Goal: Task Accomplishment & Management: Use online tool/utility

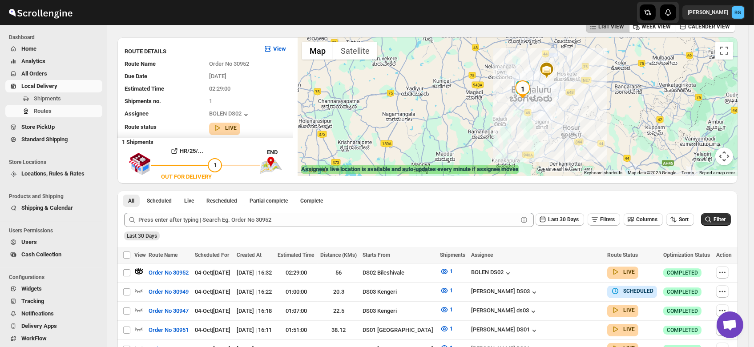
scroll to position [37, 0]
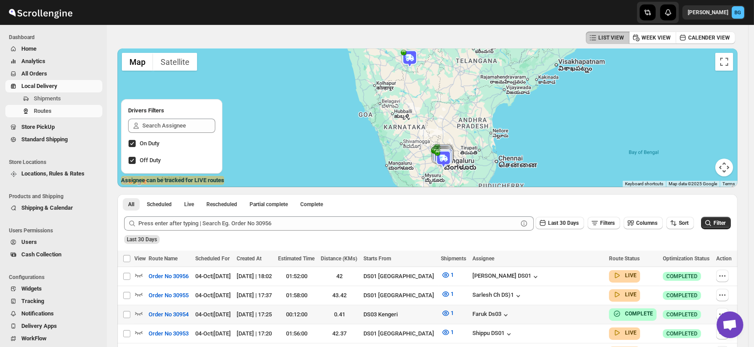
scroll to position [114, 0]
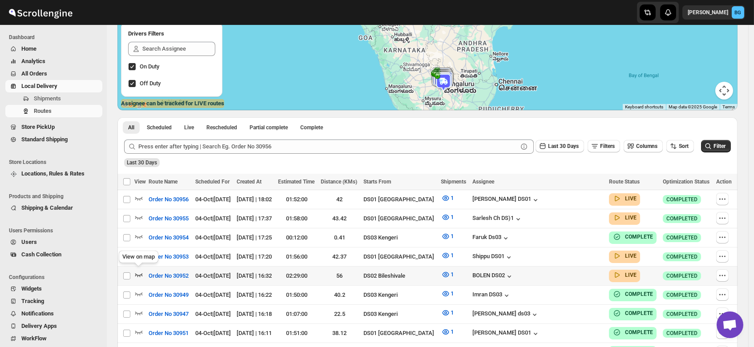
click at [137, 270] on icon "button" at bounding box center [138, 274] width 9 height 9
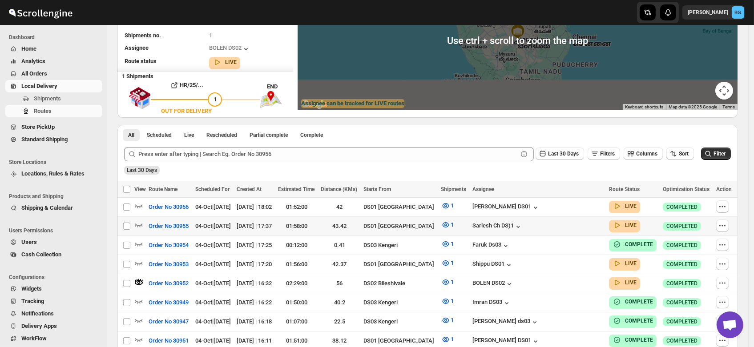
scroll to position [0, 0]
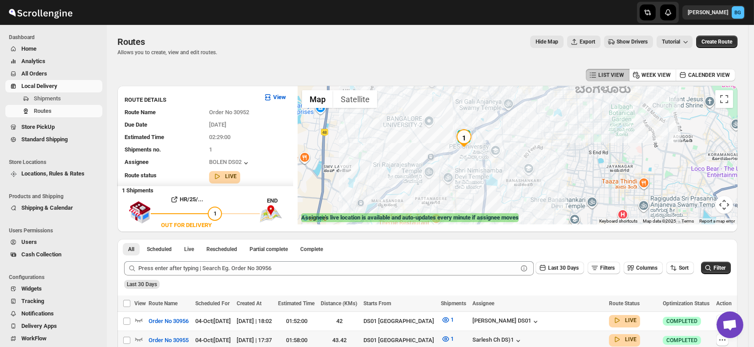
drag, startPoint x: 430, startPoint y: 195, endPoint x: 488, endPoint y: 147, distance: 74.8
click at [488, 147] on div at bounding box center [517, 155] width 440 height 139
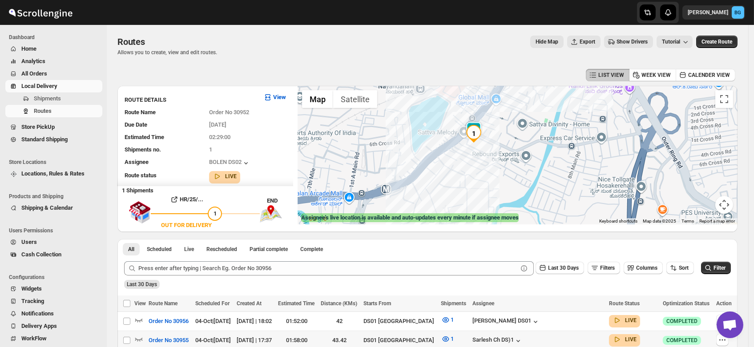
drag, startPoint x: 456, startPoint y: 154, endPoint x: 490, endPoint y: 144, distance: 35.9
click at [490, 144] on div at bounding box center [517, 155] width 440 height 139
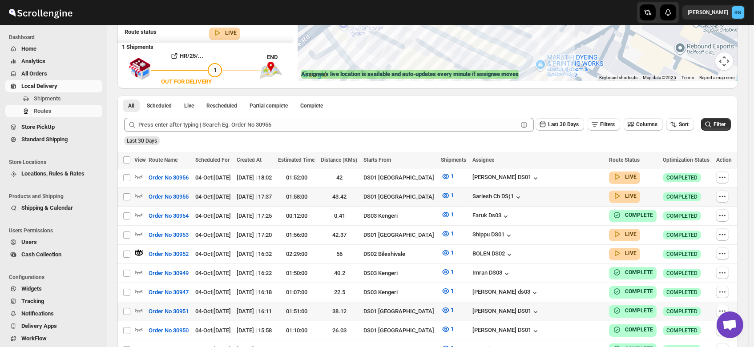
scroll to position [144, 0]
click at [514, 250] on div "BOLEN DS02" at bounding box center [492, 254] width 41 height 9
click at [40, 99] on span "Shipments" at bounding box center [47, 98] width 27 height 7
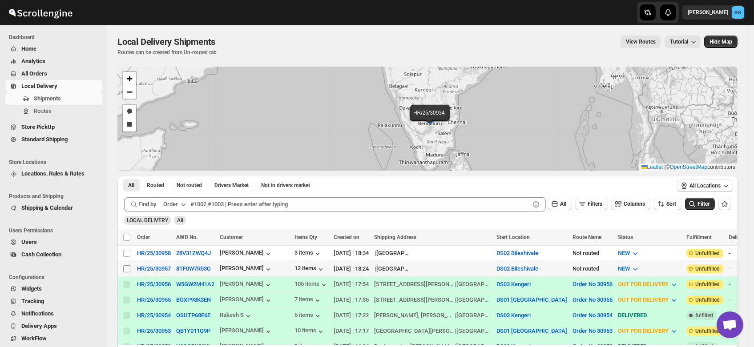
click at [125, 268] on input "Select shipment" at bounding box center [126, 268] width 7 height 7
checkbox input "true"
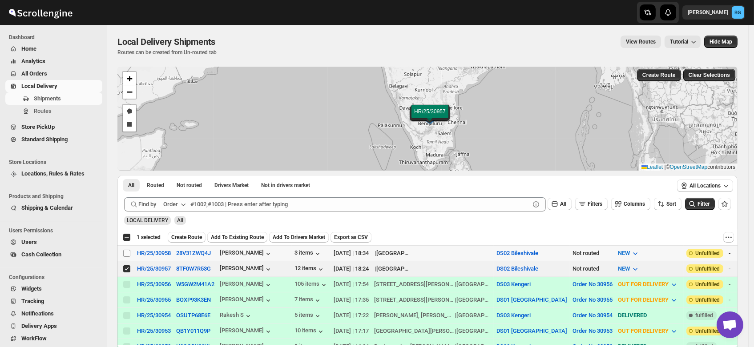
click at [124, 252] on input "Select shipment" at bounding box center [126, 253] width 7 height 7
checkbox input "true"
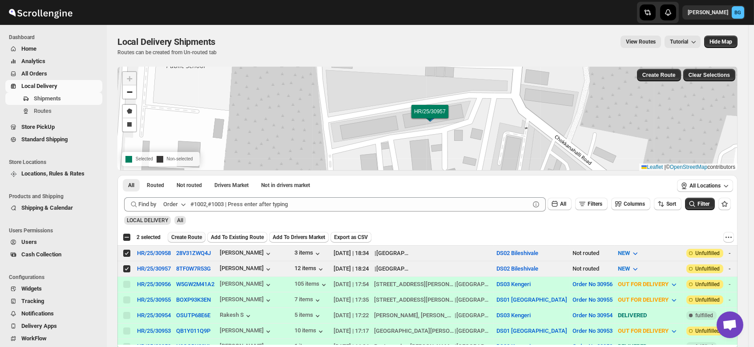
click at [186, 234] on span "Create Route" at bounding box center [186, 237] width 31 height 7
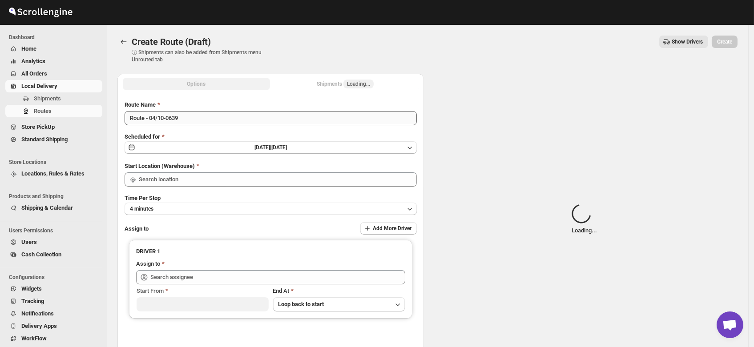
type input "DS02 Bileshivale"
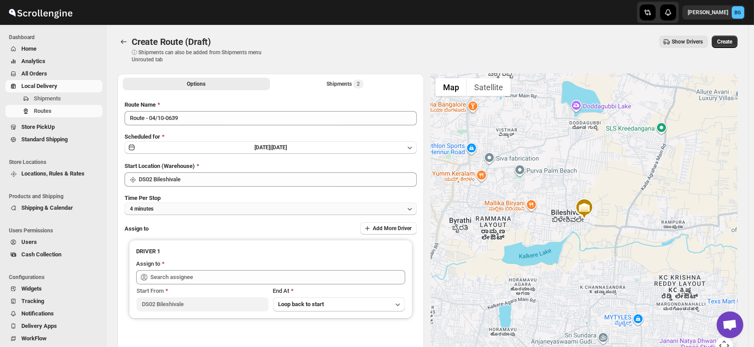
click at [159, 211] on button "4 minutes" at bounding box center [270, 209] width 292 height 12
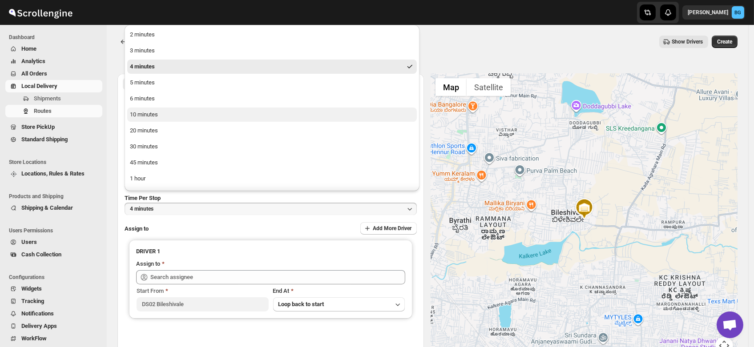
click at [148, 114] on div "10 minutes" at bounding box center [144, 114] width 28 height 9
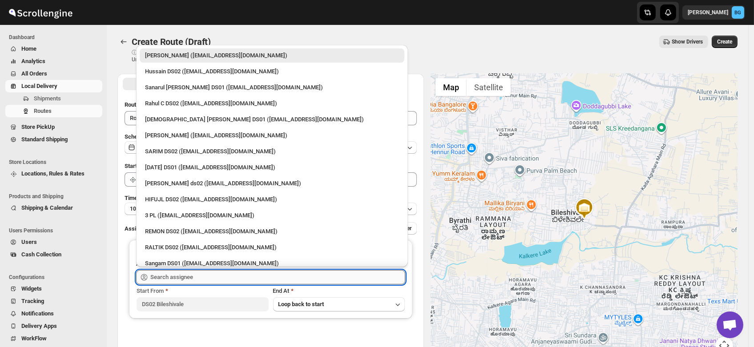
click at [166, 278] on input "text" at bounding box center [277, 277] width 255 height 14
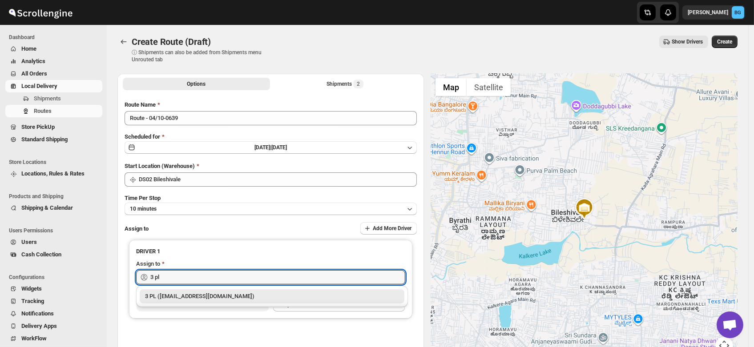
click at [173, 294] on div "3 PL (hello@home-run.co)" at bounding box center [272, 296] width 254 height 9
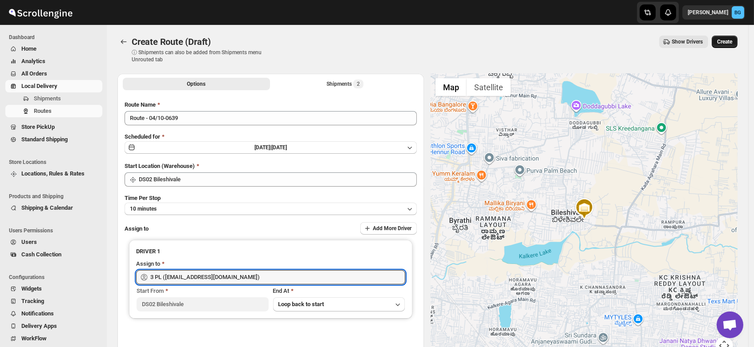
type input "3 PL (hello@home-run.co)"
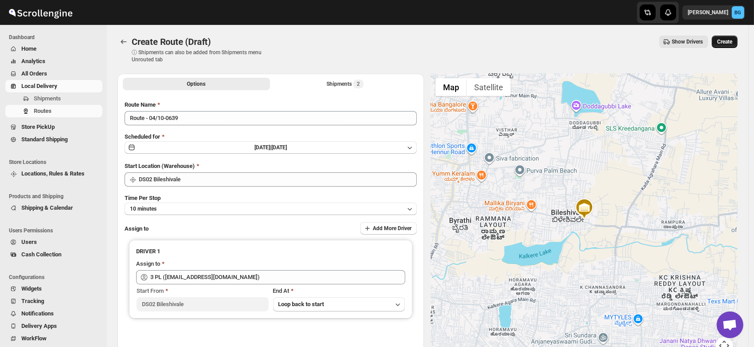
click at [729, 40] on span "Create" at bounding box center [724, 41] width 15 height 7
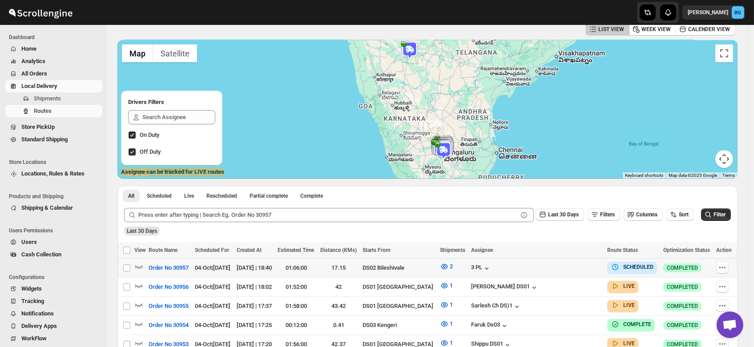
scroll to position [43, 0]
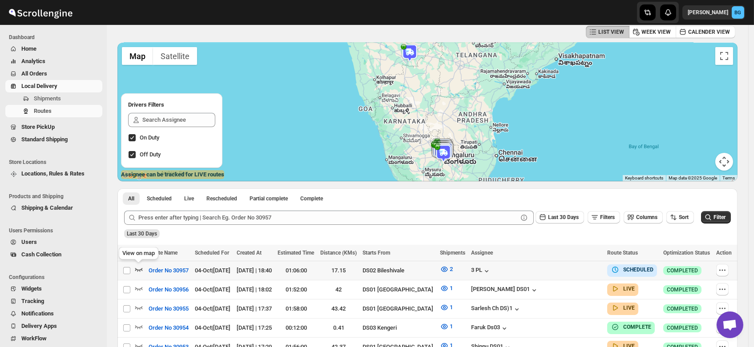
click at [139, 268] on icon "button" at bounding box center [138, 269] width 9 height 9
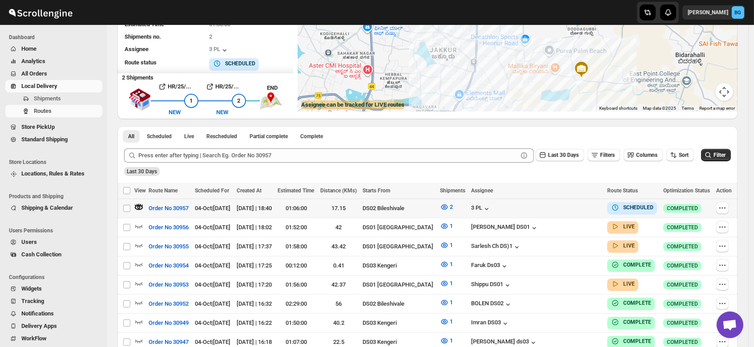
scroll to position [116, 0]
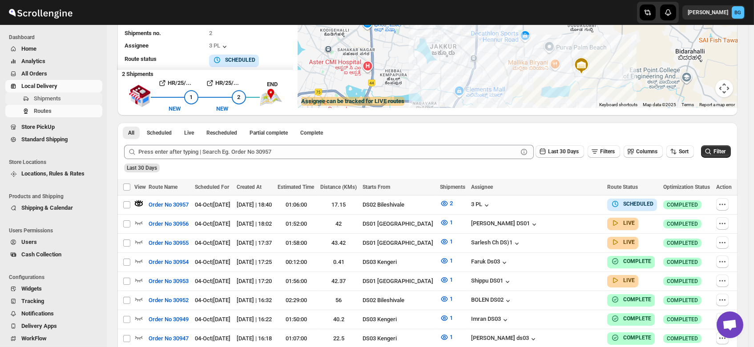
click at [56, 100] on span "Shipments" at bounding box center [47, 98] width 27 height 7
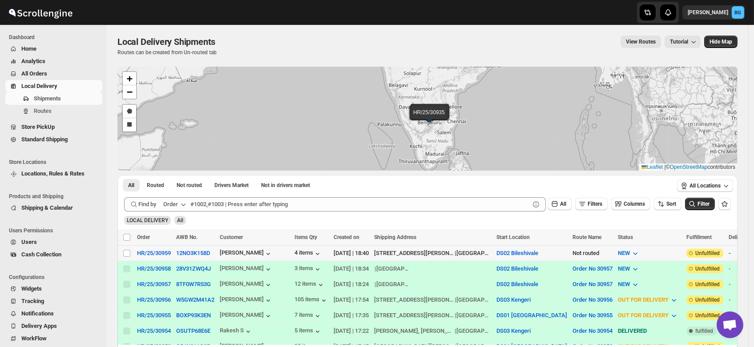
click at [124, 248] on td "Select shipment" at bounding box center [125, 254] width 17 height 16
checkbox input "true"
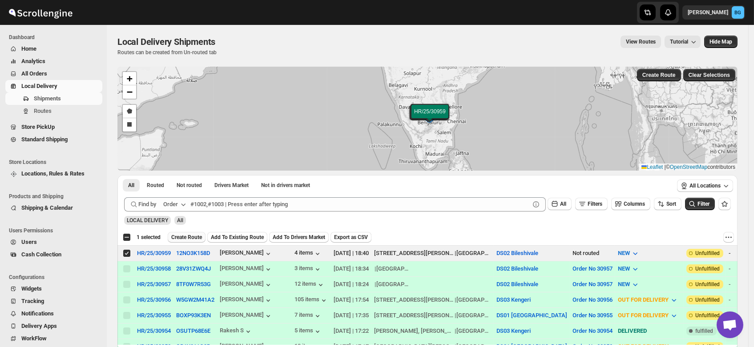
click at [182, 237] on span "Create Route" at bounding box center [186, 237] width 31 height 7
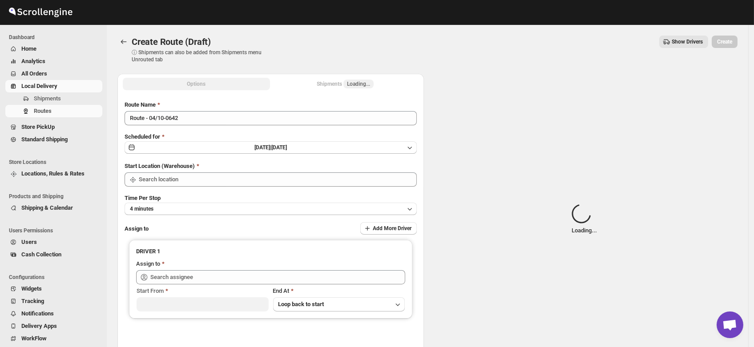
type input "DS02 Bileshivale"
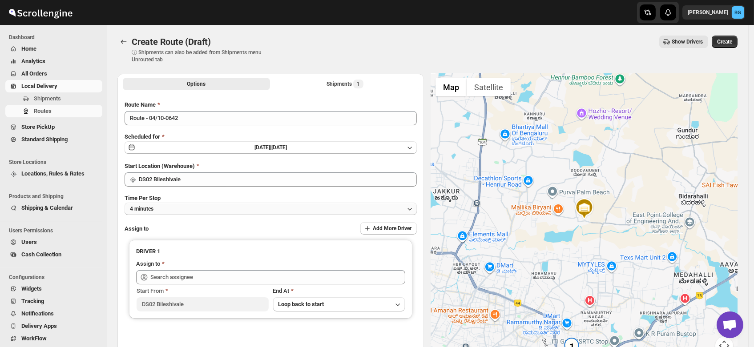
click at [173, 207] on button "4 minutes" at bounding box center [270, 209] width 292 height 12
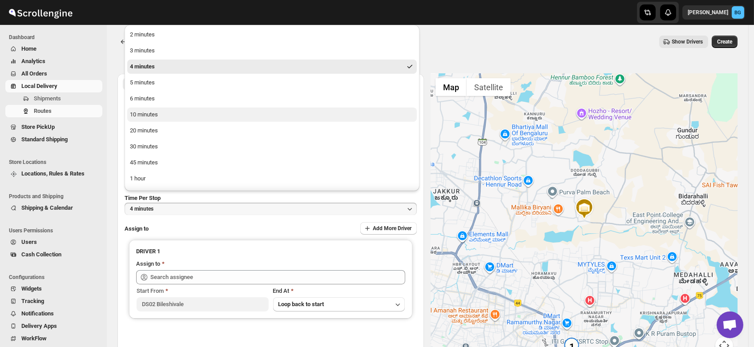
click at [160, 116] on button "10 minutes" at bounding box center [271, 115] width 289 height 14
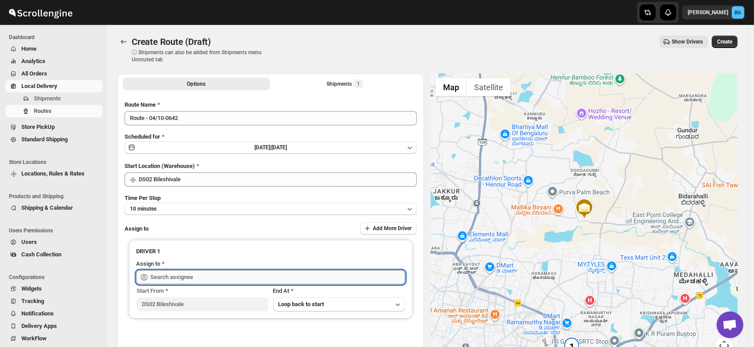
click at [182, 273] on input "text" at bounding box center [277, 277] width 255 height 14
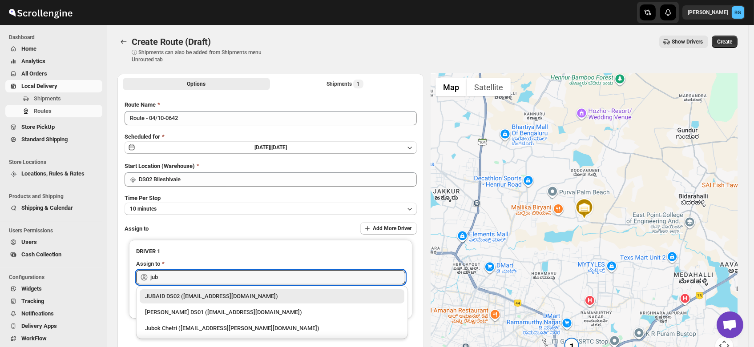
click at [187, 292] on div "JUBAID DS02 (vanafe7637@isorax.com)" at bounding box center [272, 296] width 254 height 9
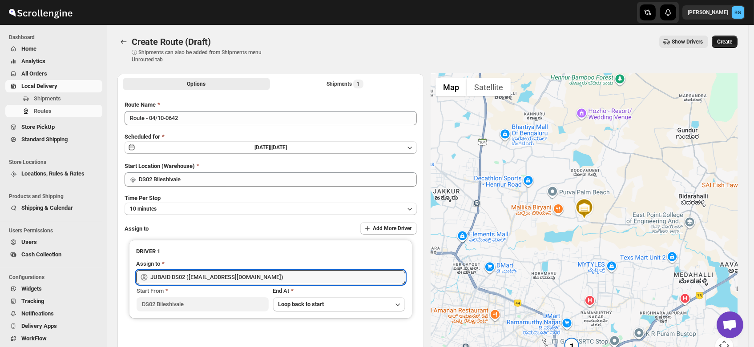
type input "JUBAID DS02 (vanafe7637@isorax.com)"
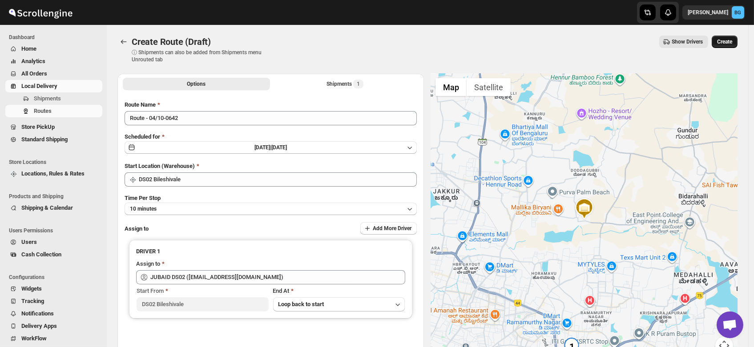
click at [728, 43] on span "Create" at bounding box center [724, 41] width 15 height 7
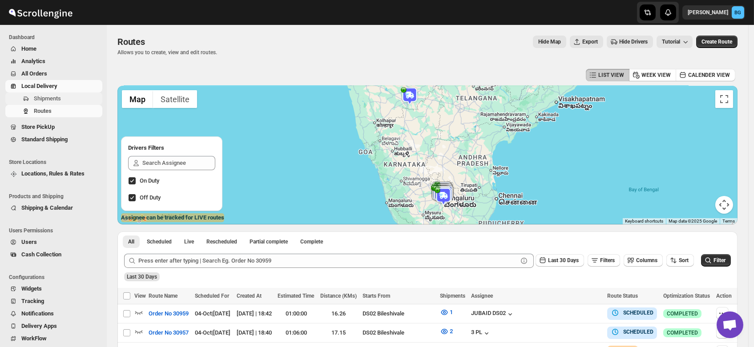
click at [39, 95] on span "Shipments" at bounding box center [47, 98] width 27 height 7
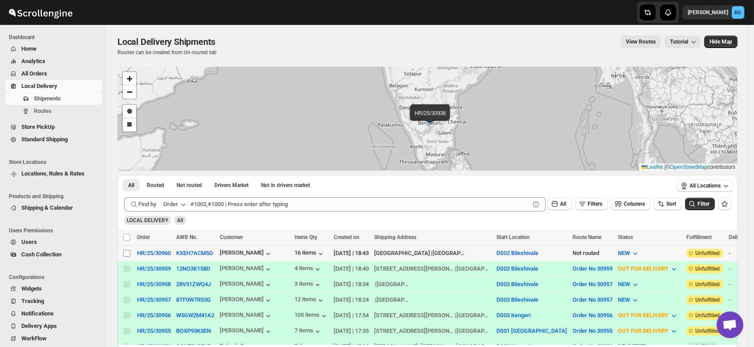
click at [124, 252] on input "Select shipment" at bounding box center [126, 253] width 7 height 7
checkbox input "true"
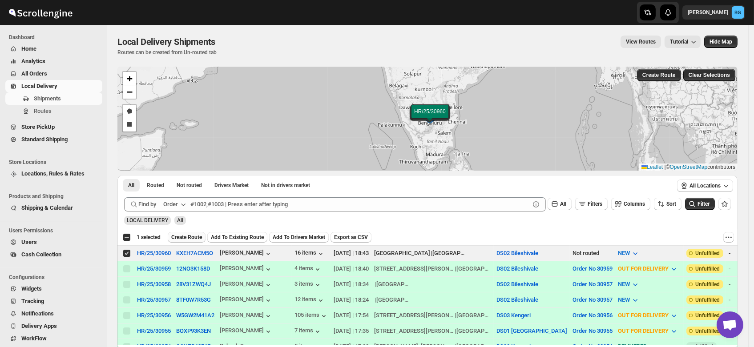
click at [190, 237] on span "Create Route" at bounding box center [186, 237] width 31 height 7
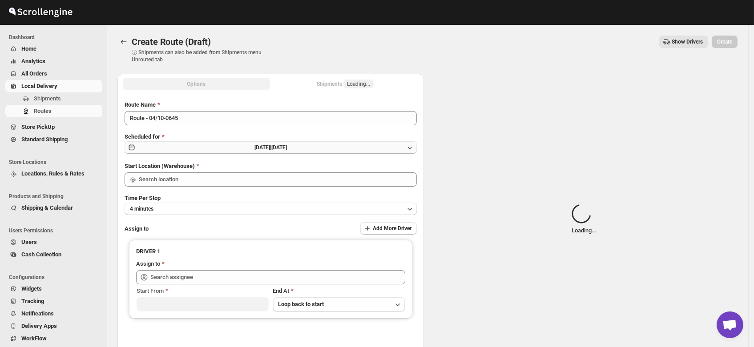
type input "DS02 Bileshivale"
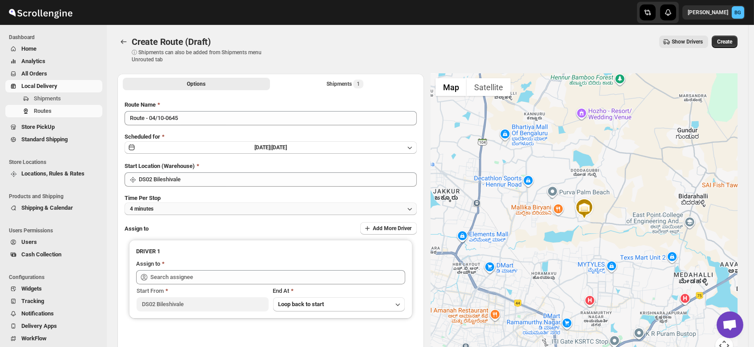
click at [167, 206] on button "4 minutes" at bounding box center [270, 209] width 292 height 12
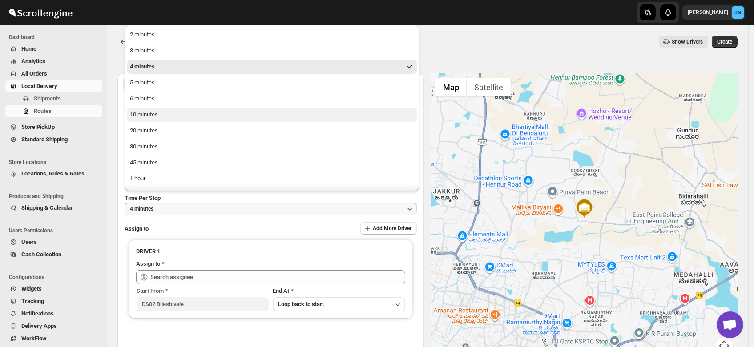
click at [149, 115] on div "10 minutes" at bounding box center [144, 114] width 28 height 9
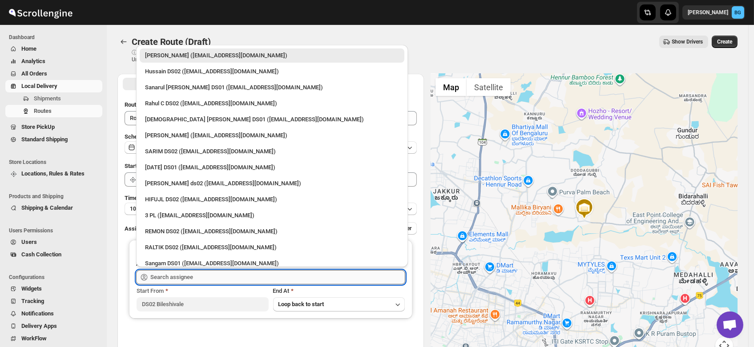
click at [163, 273] on input "text" at bounding box center [277, 277] width 255 height 14
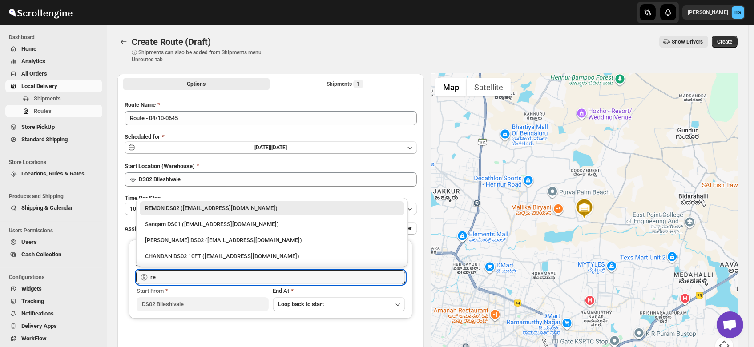
click at [206, 208] on div "REMON DS02 (kesame7468@btcours.com)" at bounding box center [272, 208] width 254 height 9
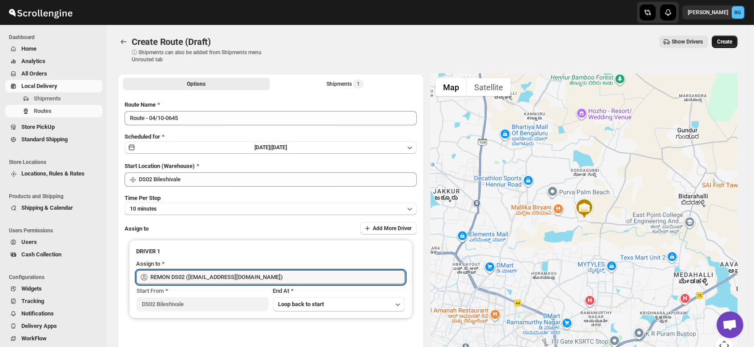
type input "REMON DS02 (kesame7468@btcours.com)"
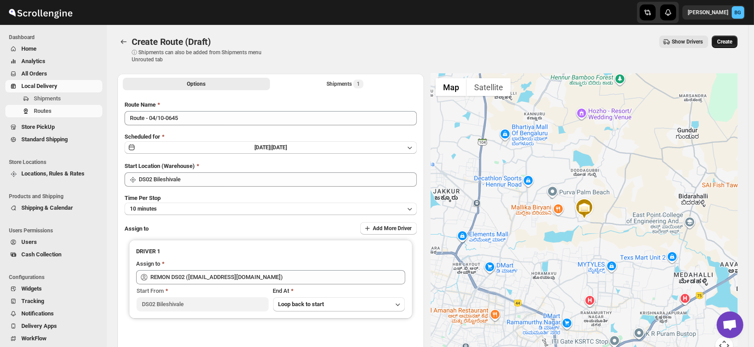
click at [726, 41] on span "Create" at bounding box center [724, 41] width 15 height 7
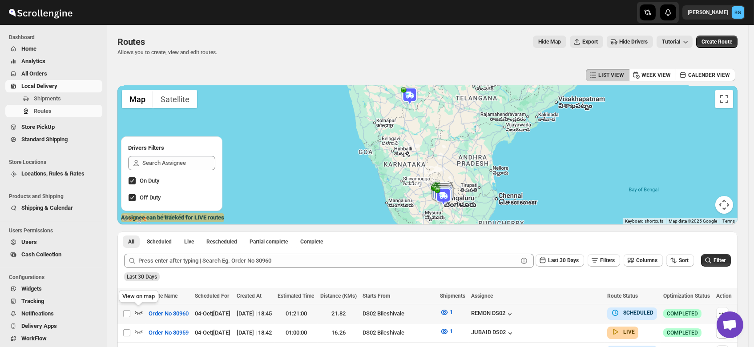
click at [140, 310] on icon "button" at bounding box center [138, 312] width 9 height 9
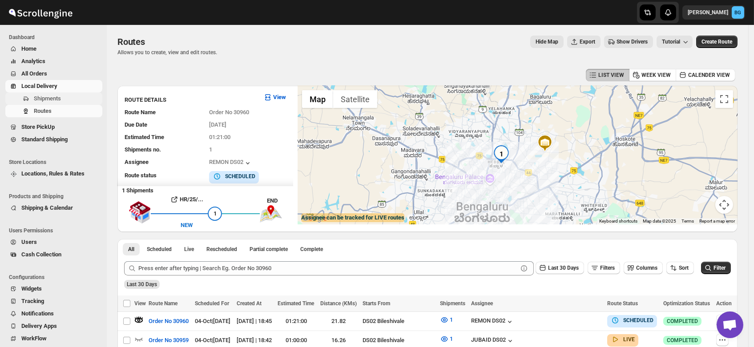
click at [39, 98] on span "Shipments" at bounding box center [47, 98] width 27 height 7
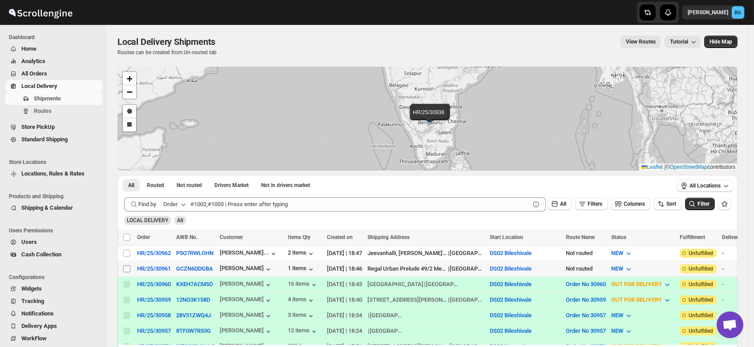
click at [126, 266] on input "Select shipment" at bounding box center [126, 268] width 7 height 7
checkbox input "true"
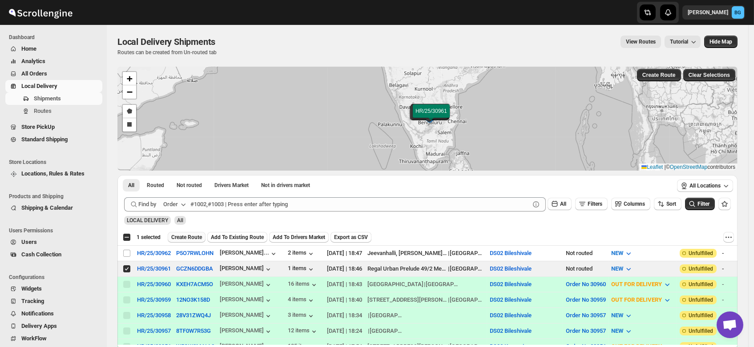
click at [186, 237] on span "Create Route" at bounding box center [186, 237] width 31 height 7
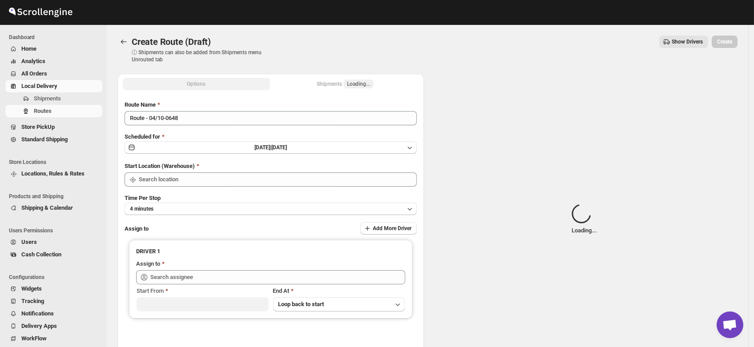
type input "DS02 Bileshivale"
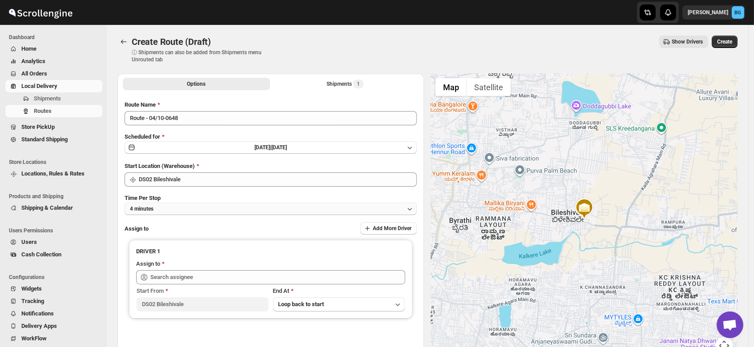
click at [164, 205] on button "4 minutes" at bounding box center [270, 209] width 292 height 12
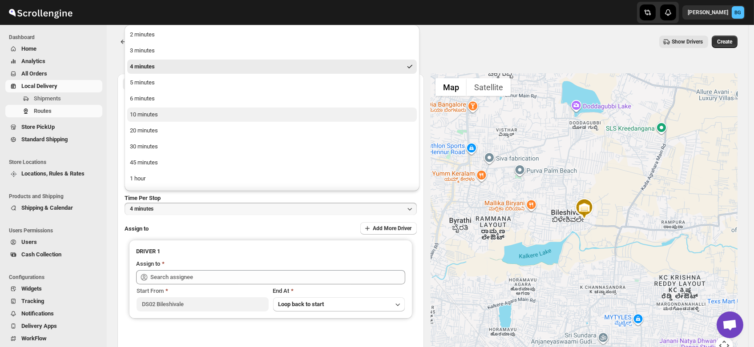
click at [148, 114] on div "10 minutes" at bounding box center [144, 114] width 28 height 9
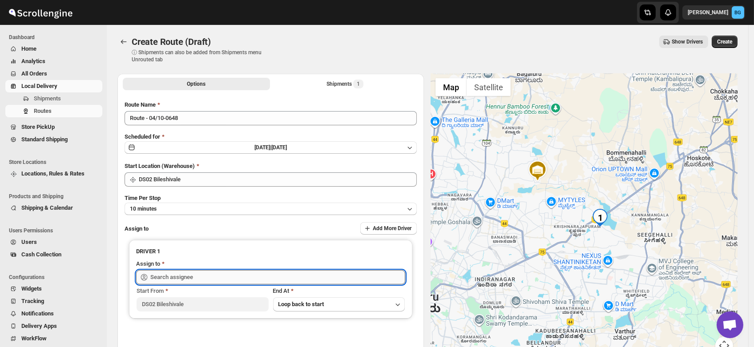
click at [178, 273] on input "text" at bounding box center [277, 277] width 255 height 14
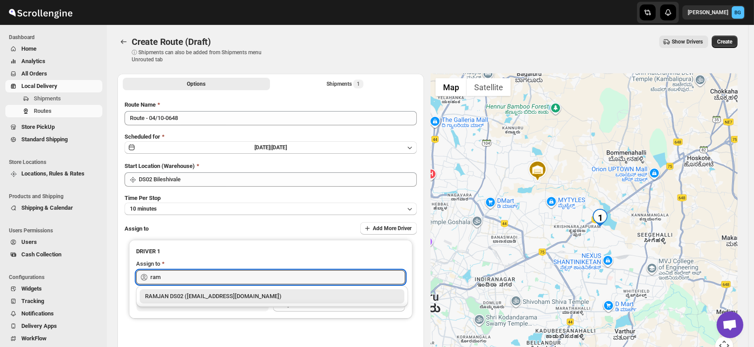
click at [186, 297] on div "RAMJAN DS02 (rixatoc168@evoxury.com)" at bounding box center [272, 296] width 254 height 9
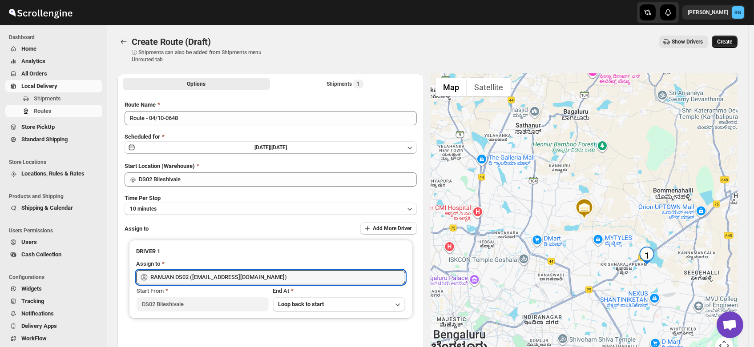
type input "RAMJAN DS02 (rixatoc168@evoxury.com)"
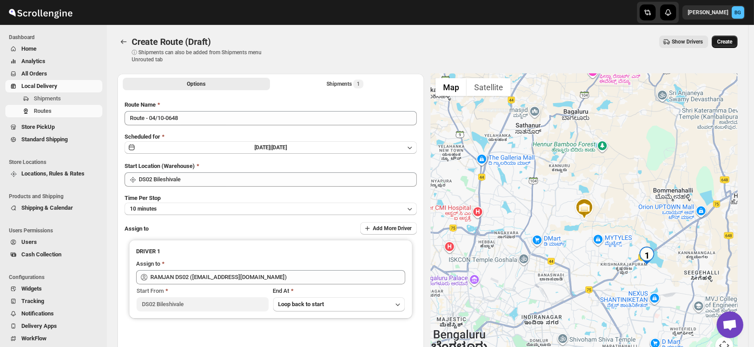
click at [730, 40] on span "Create" at bounding box center [724, 41] width 15 height 7
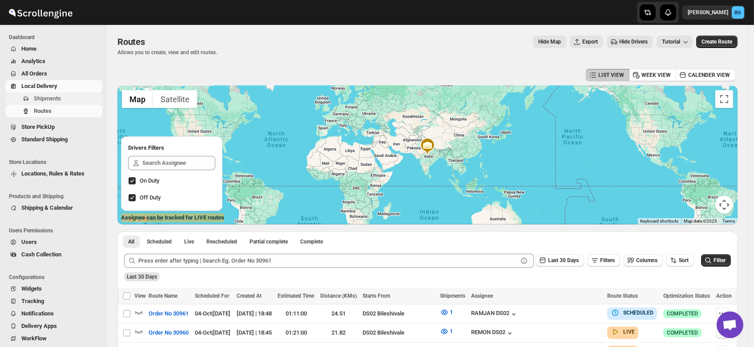
click at [49, 96] on span "Shipments" at bounding box center [47, 98] width 27 height 7
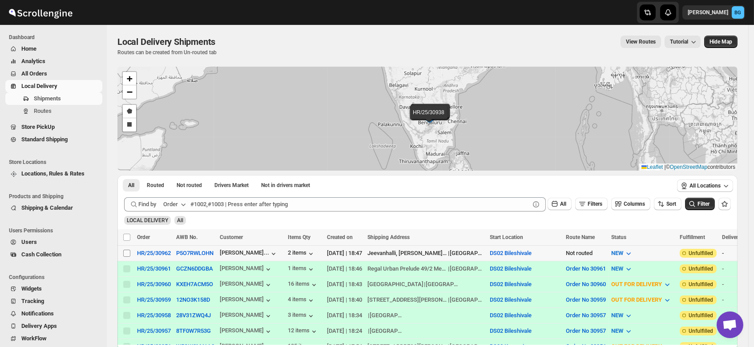
click at [123, 255] on input "Select shipment" at bounding box center [126, 253] width 7 height 7
checkbox input "true"
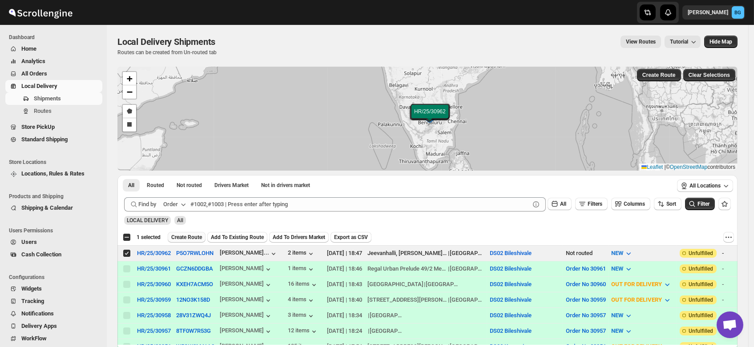
click at [184, 237] on span "Create Route" at bounding box center [186, 237] width 31 height 7
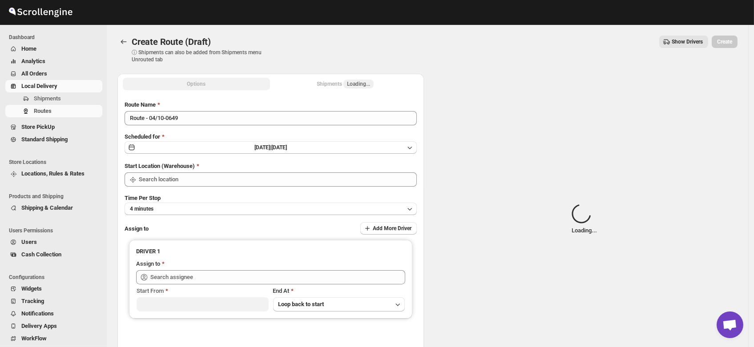
type input "DS02 Bileshivale"
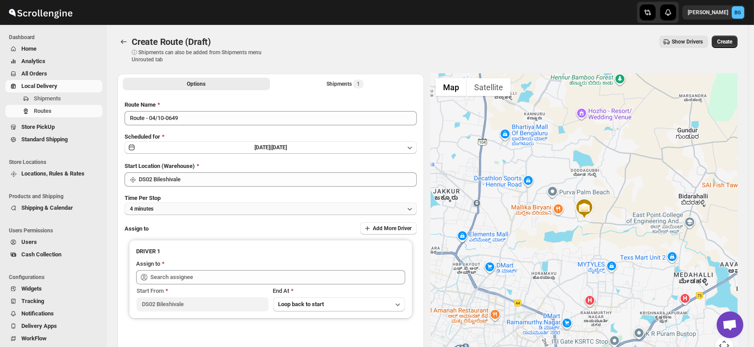
click at [161, 209] on button "4 minutes" at bounding box center [270, 209] width 292 height 12
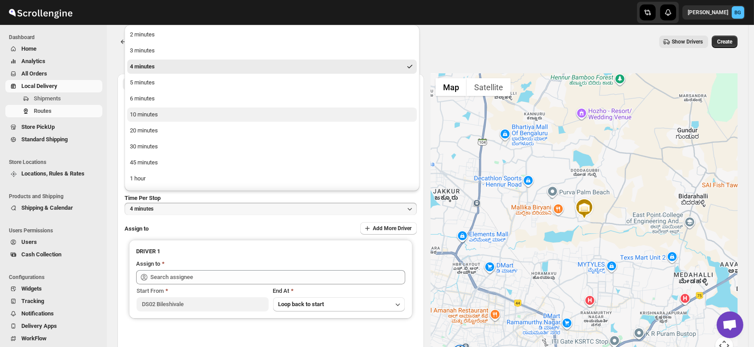
click at [145, 115] on div "10 minutes" at bounding box center [144, 114] width 28 height 9
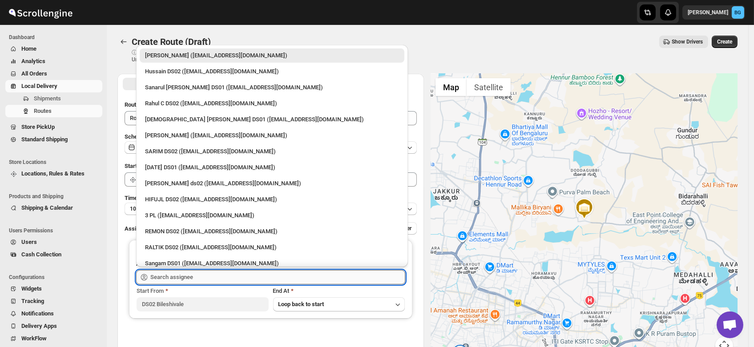
click at [169, 279] on input "text" at bounding box center [277, 277] width 255 height 14
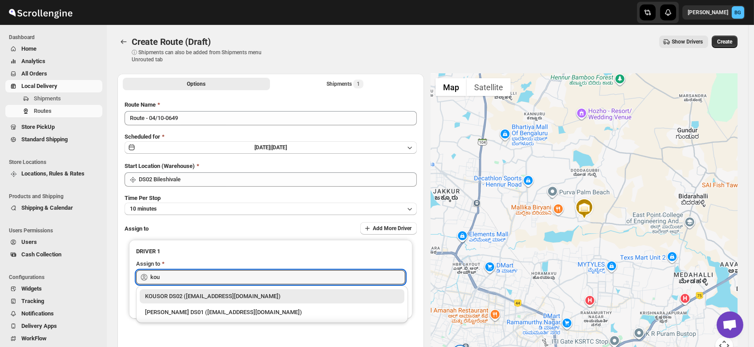
click at [177, 298] on div "KOUSOR DS02 (xivebi6567@decodewp.com)" at bounding box center [272, 296] width 254 height 9
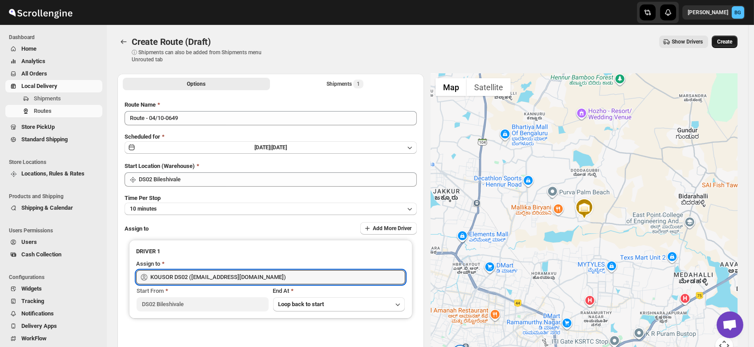
type input "KOUSOR DS02 (xivebi6567@decodewp.com)"
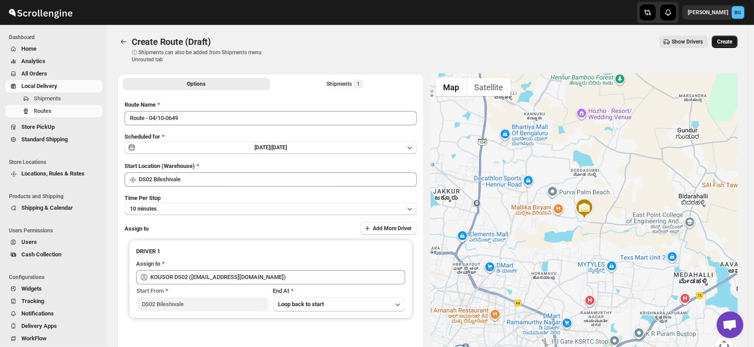
click at [723, 40] on span "Create" at bounding box center [724, 41] width 15 height 7
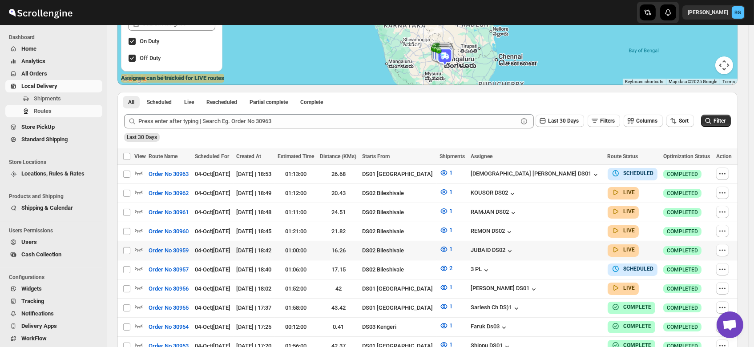
scroll to position [140, 0]
click at [54, 95] on span "Shipments" at bounding box center [47, 98] width 27 height 7
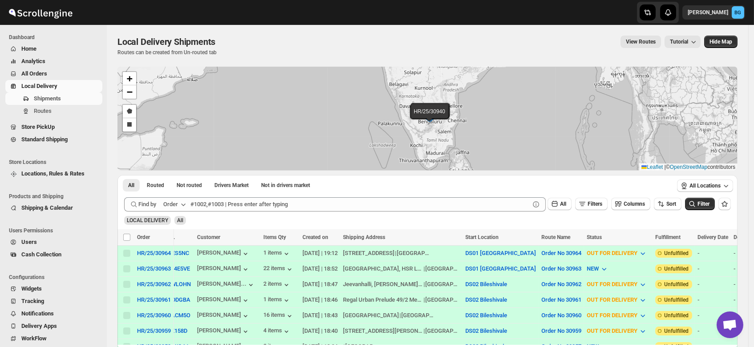
scroll to position [122, 0]
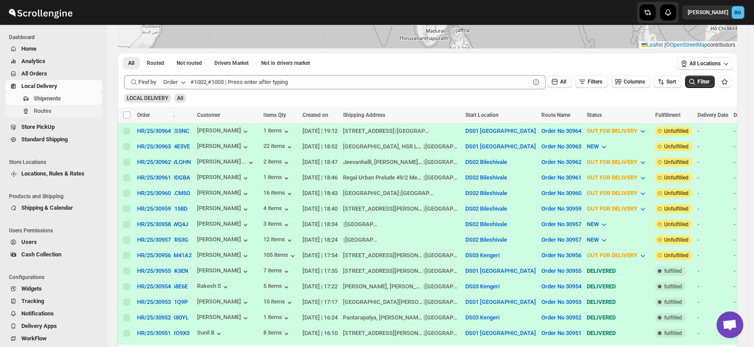
click at [42, 110] on span "Routes" at bounding box center [43, 111] width 18 height 7
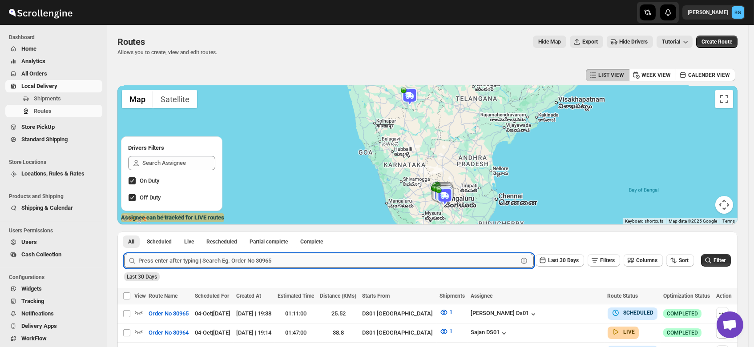
click at [177, 263] on input "text" at bounding box center [327, 261] width 379 height 14
click at [124, 232] on button "Submit" at bounding box center [136, 236] width 25 height 9
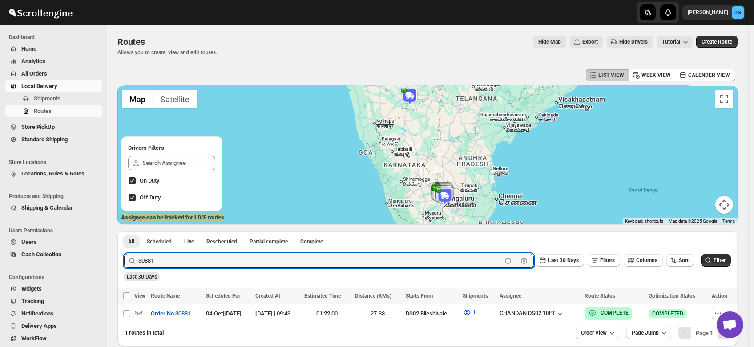
scroll to position [43, 0]
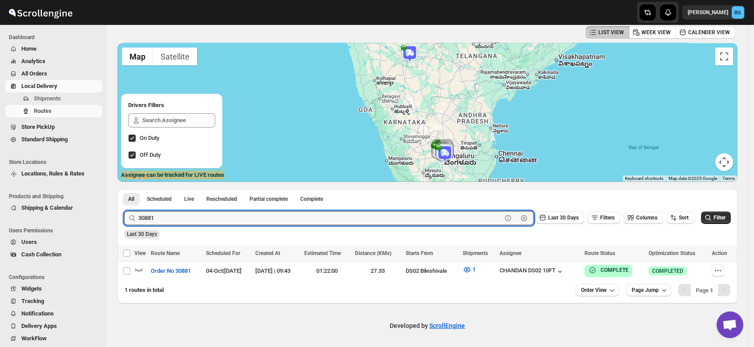
drag, startPoint x: 164, startPoint y: 220, endPoint x: 110, endPoint y: 224, distance: 54.4
click at [110, 224] on div "Routes. This page is ready Routes Allows you to create, view and edit routes. H…" at bounding box center [427, 142] width 641 height 321
click at [124, 189] on button "Submit" at bounding box center [136, 193] width 25 height 9
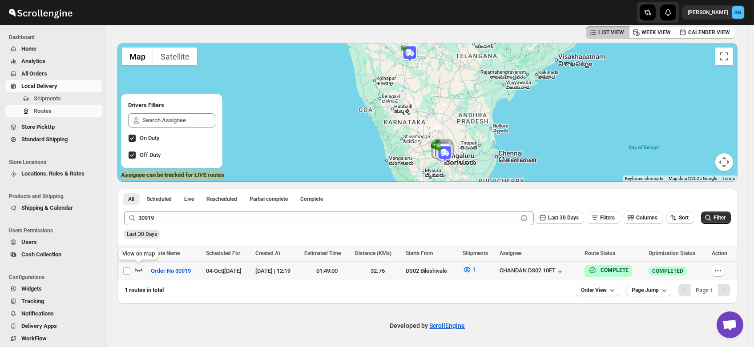
click at [139, 269] on icon "button" at bounding box center [138, 269] width 9 height 9
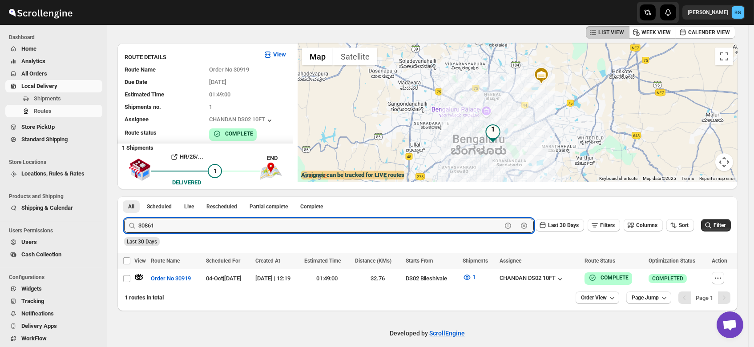
click at [124, 197] on button "Submit" at bounding box center [136, 201] width 25 height 9
type input "30944"
click at [124, 197] on button "Submit" at bounding box center [136, 201] width 25 height 9
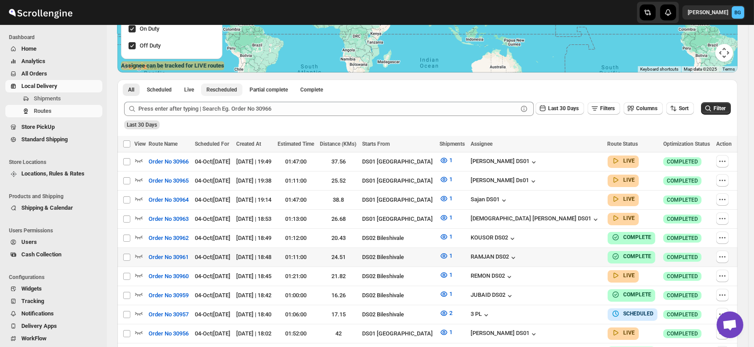
scroll to position [153, 0]
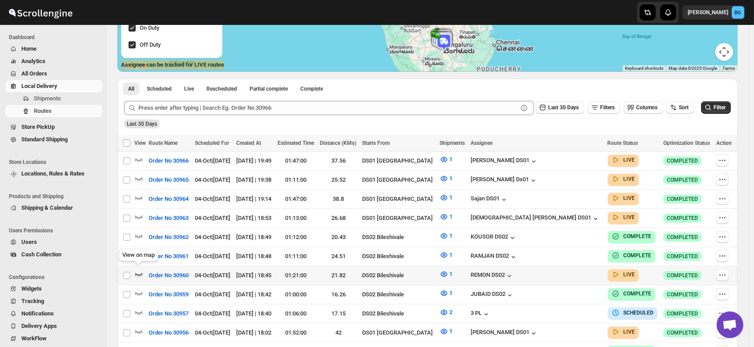
click at [139, 270] on icon "button" at bounding box center [138, 274] width 9 height 9
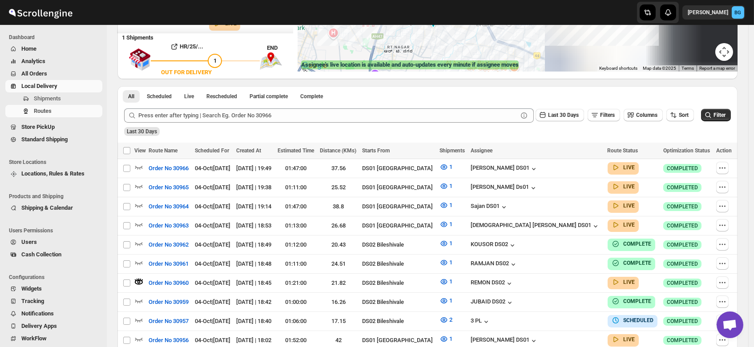
scroll to position [0, 0]
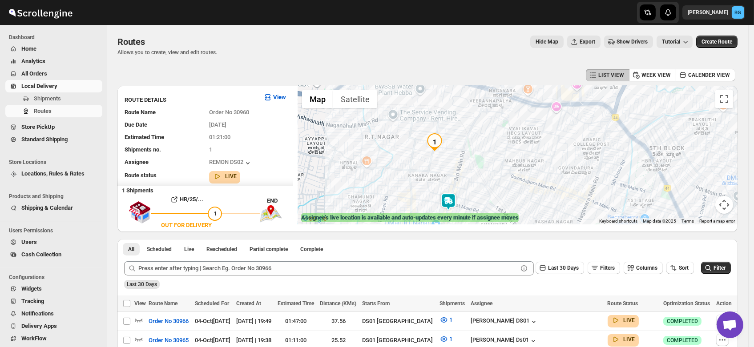
drag, startPoint x: 496, startPoint y: 128, endPoint x: 489, endPoint y: 199, distance: 71.1
click at [489, 199] on div at bounding box center [517, 155] width 440 height 139
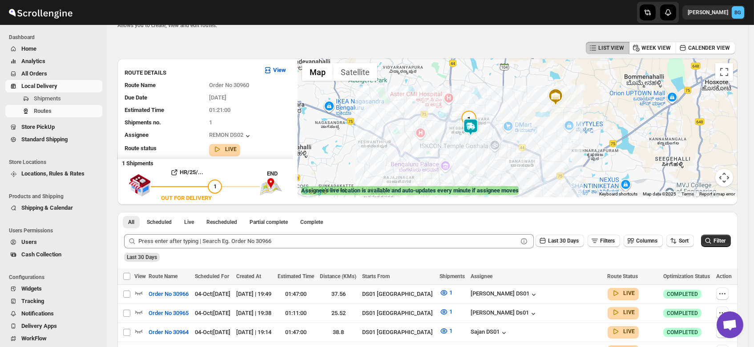
scroll to position [21, 0]
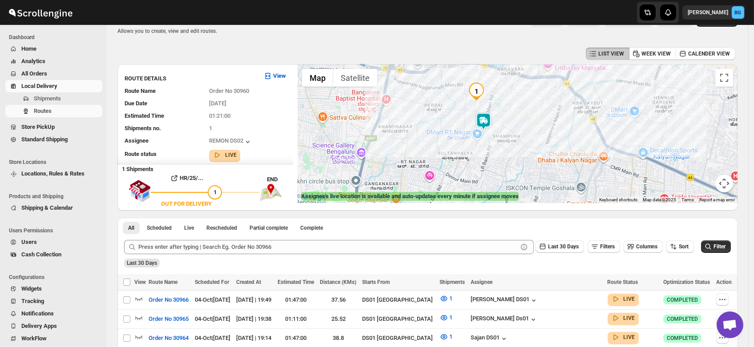
click at [486, 118] on img at bounding box center [483, 121] width 18 height 18
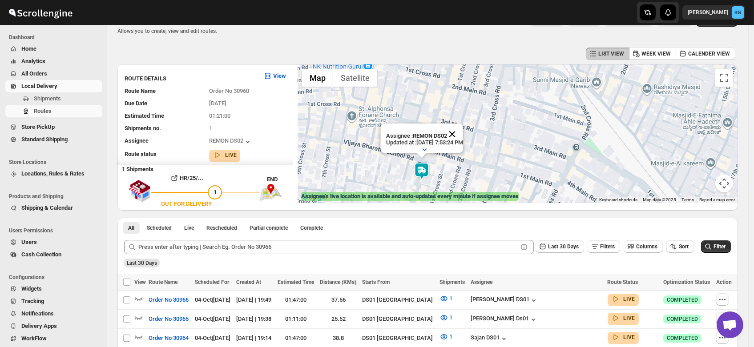
click at [462, 124] on button "Close" at bounding box center [451, 134] width 21 height 21
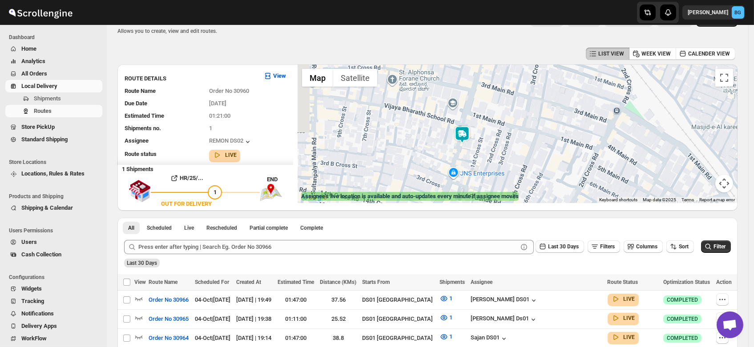
drag, startPoint x: 434, startPoint y: 131, endPoint x: 487, endPoint y: 83, distance: 72.4
click at [487, 83] on div at bounding box center [517, 133] width 440 height 139
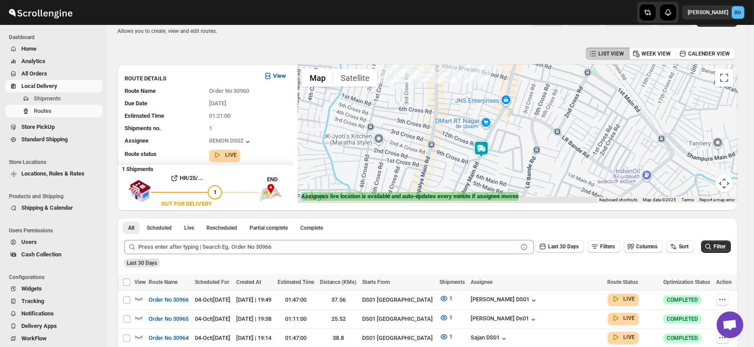
drag, startPoint x: 467, startPoint y: 156, endPoint x: 491, endPoint y: 86, distance: 73.8
click at [491, 86] on div at bounding box center [517, 133] width 440 height 139
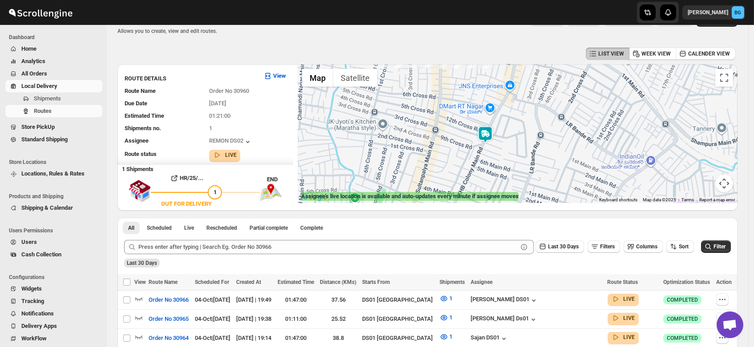
click at [487, 133] on img at bounding box center [485, 135] width 18 height 18
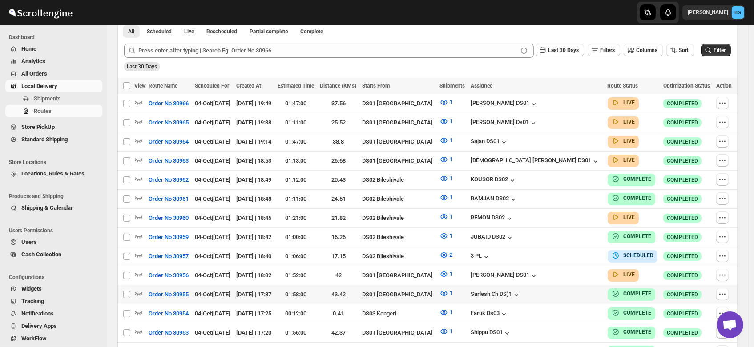
scroll to position [244, 0]
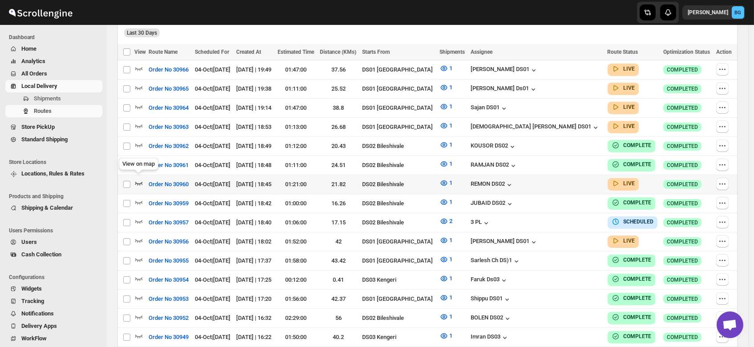
click at [139, 179] on icon "button" at bounding box center [138, 183] width 9 height 9
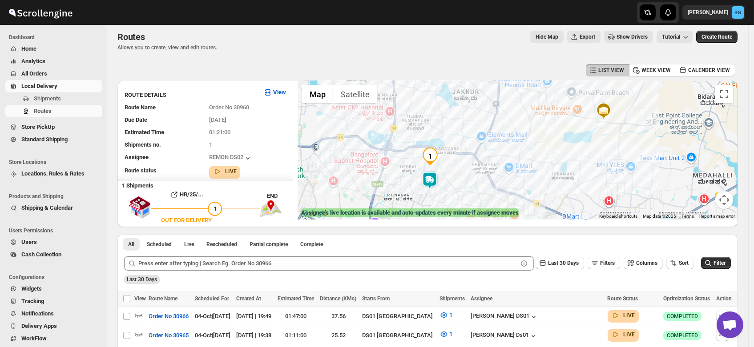
scroll to position [0, 0]
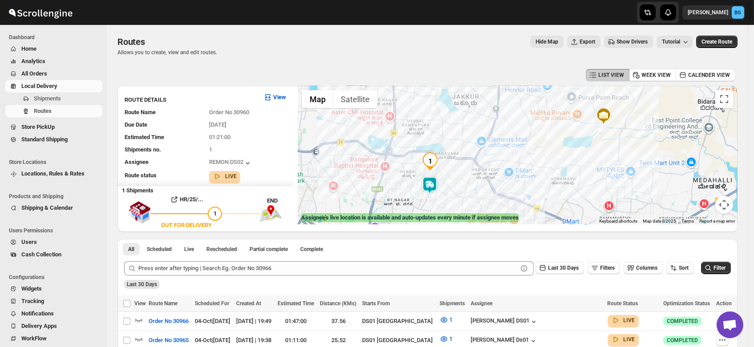
click at [433, 185] on img at bounding box center [430, 186] width 18 height 18
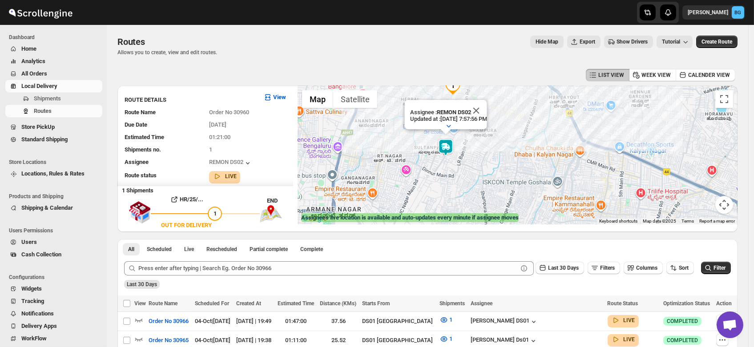
drag, startPoint x: 422, startPoint y: 208, endPoint x: 464, endPoint y: 151, distance: 71.1
click at [464, 151] on div "Assignee : REMON DS02 Updated at : [DATE] 7:57:56 PM Duty mode Enabled Battery …" at bounding box center [517, 155] width 440 height 139
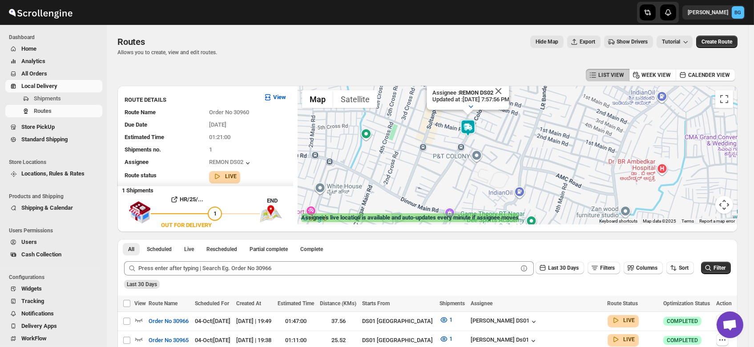
drag, startPoint x: 454, startPoint y: 147, endPoint x: 484, endPoint y: 146, distance: 30.2
click at [484, 146] on div "Assignee : REMON DS02 Updated at : [DATE] 7:57:56 PM Duty mode Enabled Battery …" at bounding box center [517, 155] width 440 height 139
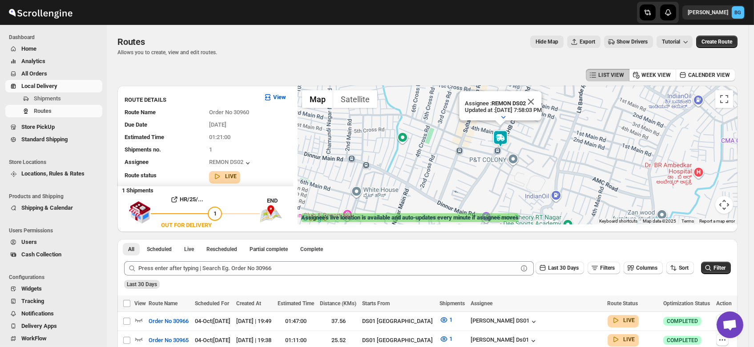
drag, startPoint x: 500, startPoint y: 189, endPoint x: 517, endPoint y: 145, distance: 47.1
click at [517, 145] on div "Assignee : REMON DS02 Updated at : [DATE] 7:58:03 PM Duty mode Enabled Battery …" at bounding box center [517, 155] width 440 height 139
